Goal: Answer question/provide support

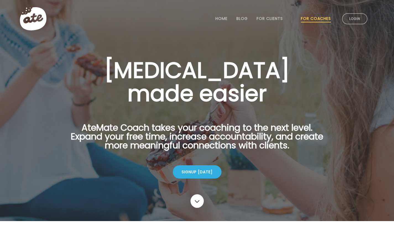
click at [348, 17] on link "Login" at bounding box center [354, 18] width 25 height 11
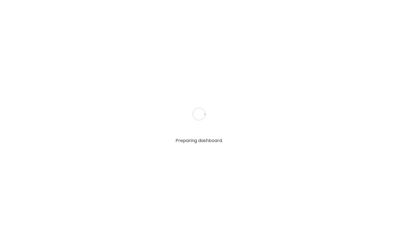
type input "**********"
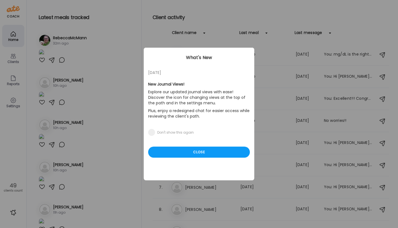
type input "**********"
click at [108, 16] on div "Ate Coach Dashboard Wahoo! It’s official Take a moment to set up your Coach Pro…" at bounding box center [199, 114] width 398 height 228
click at [195, 156] on div "Close" at bounding box center [199, 152] width 102 height 11
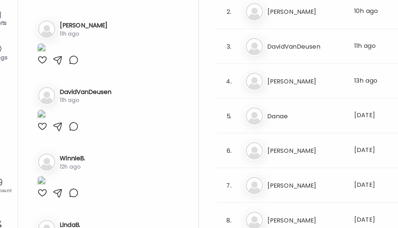
scroll to position [219, 0]
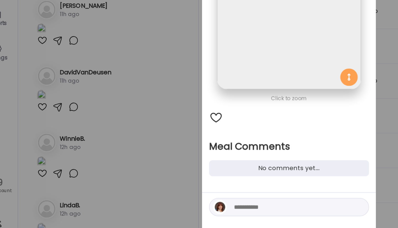
click at [169, 200] on textarea at bounding box center [201, 201] width 75 height 7
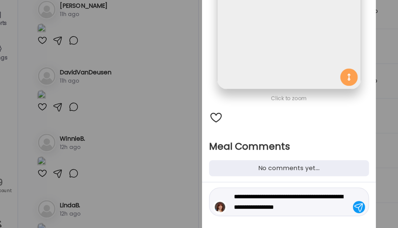
type textarea "**********"
click at [242, 201] on div at bounding box center [244, 201] width 8 height 8
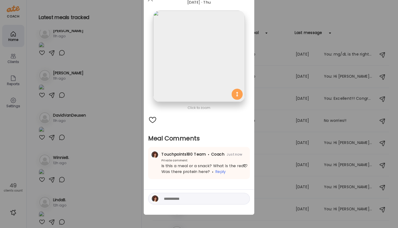
scroll to position [0, 0]
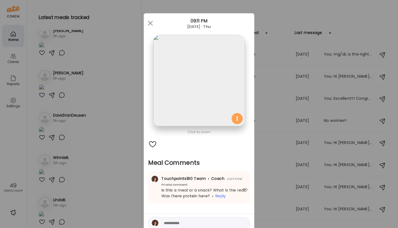
click at [148, 23] on span at bounding box center [150, 23] width 5 height 5
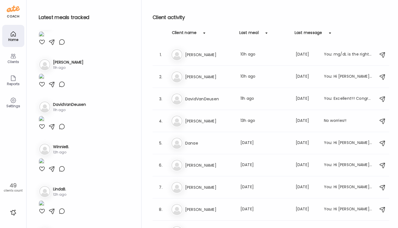
scroll to position [230, 0]
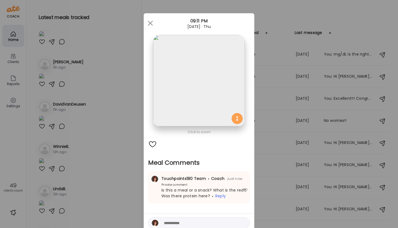
click at [149, 22] on span at bounding box center [150, 23] width 5 height 5
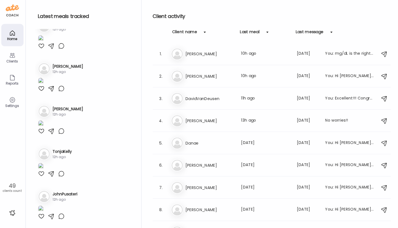
scroll to position [705, 0]
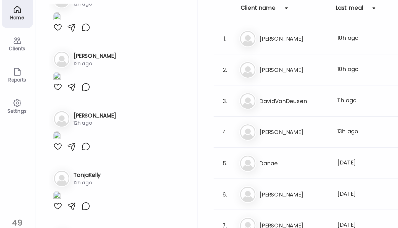
scroll to position [1005, 0]
click at [44, 8] on div at bounding box center [42, 4] width 7 height 7
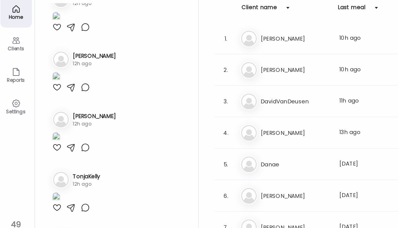
scroll to position [1119, 0]
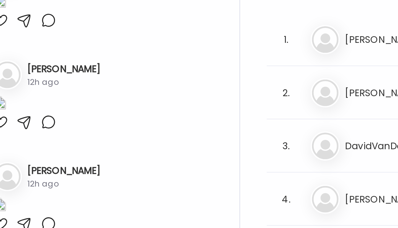
click at [43, 50] on div at bounding box center [42, 46] width 7 height 7
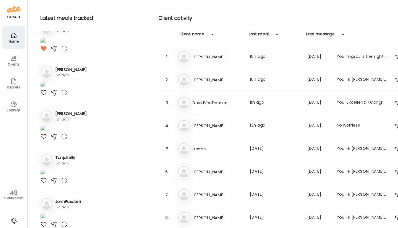
scroll to position [1236, 0]
click at [62, 92] on div at bounding box center [62, 89] width 7 height 7
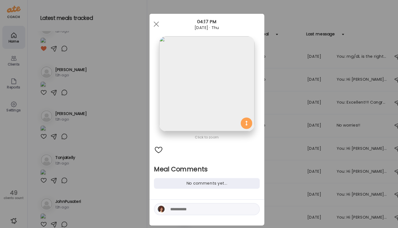
click at [164, 200] on textarea at bounding box center [201, 201] width 75 height 7
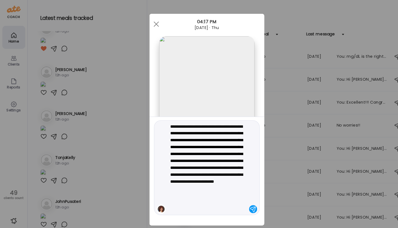
type textarea "**********"
click at [240, 202] on div at bounding box center [244, 201] width 8 height 8
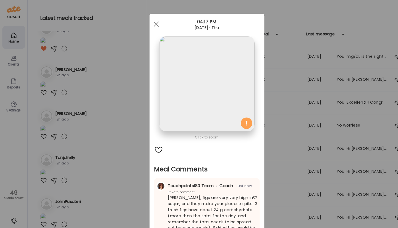
click at [87, 125] on div "Ate Coach Dashboard Wahoo! It’s official Take a moment to set up your Coach Pro…" at bounding box center [199, 114] width 398 height 228
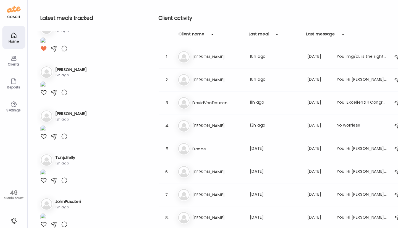
scroll to position [1339, 0]
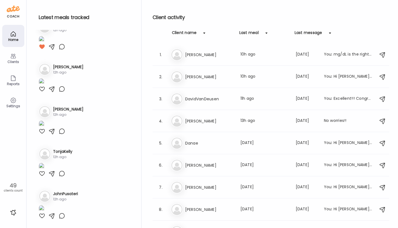
click at [40, 135] on div at bounding box center [42, 131] width 7 height 7
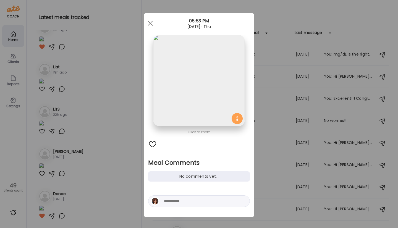
click at [164, 200] on textarea at bounding box center [201, 201] width 75 height 7
type textarea "**********"
click at [242, 201] on div at bounding box center [244, 201] width 8 height 8
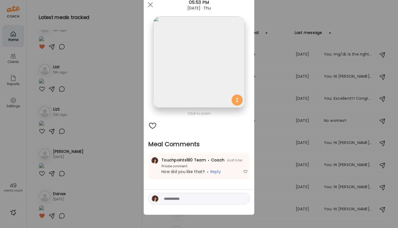
scroll to position [0, 0]
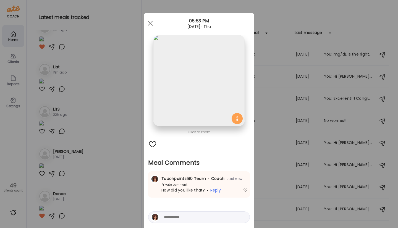
click at [148, 23] on span at bounding box center [150, 23] width 5 height 5
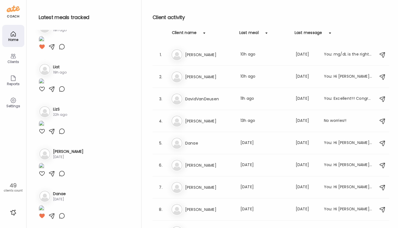
scroll to position [1922, 0]
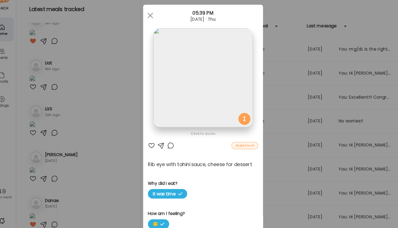
click at [147, 23] on div at bounding box center [150, 23] width 11 height 11
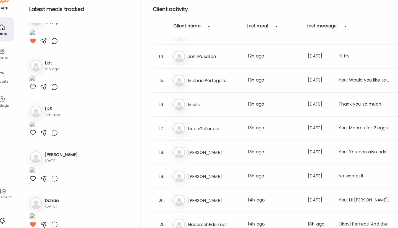
scroll to position [282, 0]
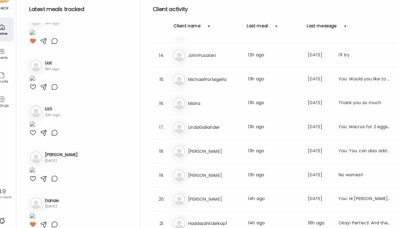
click at [196, 125] on h3 "LindaGallander" at bounding box center [209, 126] width 49 height 7
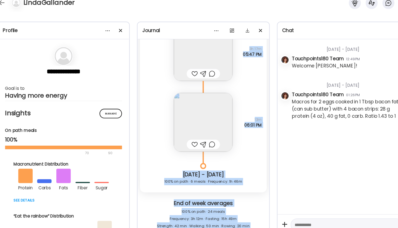
scroll to position [10718, 0]
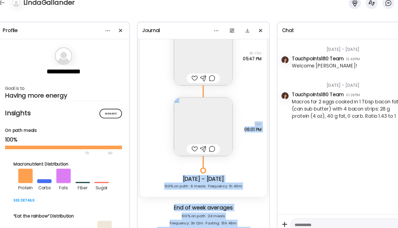
drag, startPoint x: 236, startPoint y: 214, endPoint x: 161, endPoint y: 141, distance: 103.6
copy div "Lily’s dark chocolate 3 pieces of 11 piece serving Why did I eat? ❤️ the taste …"
